Goal: Use online tool/utility: Use online tool/utility

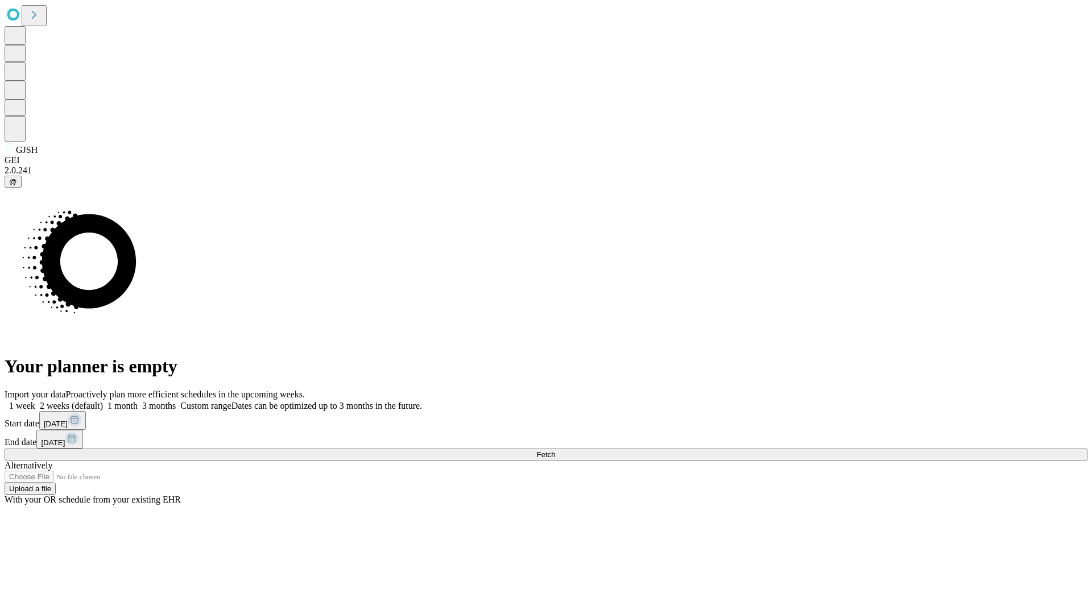
click at [555, 450] on span "Fetch" at bounding box center [545, 454] width 19 height 9
